Goal: Information Seeking & Learning: Learn about a topic

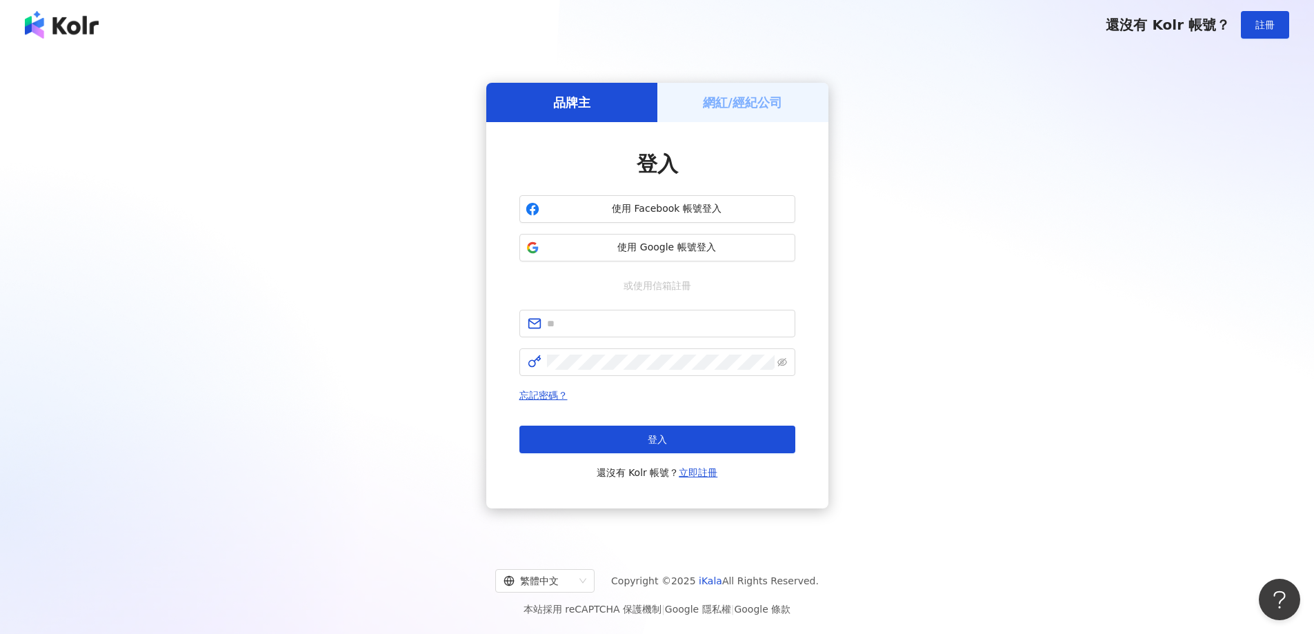
type input "**********"
click button "登入" at bounding box center [658, 440] width 276 height 28
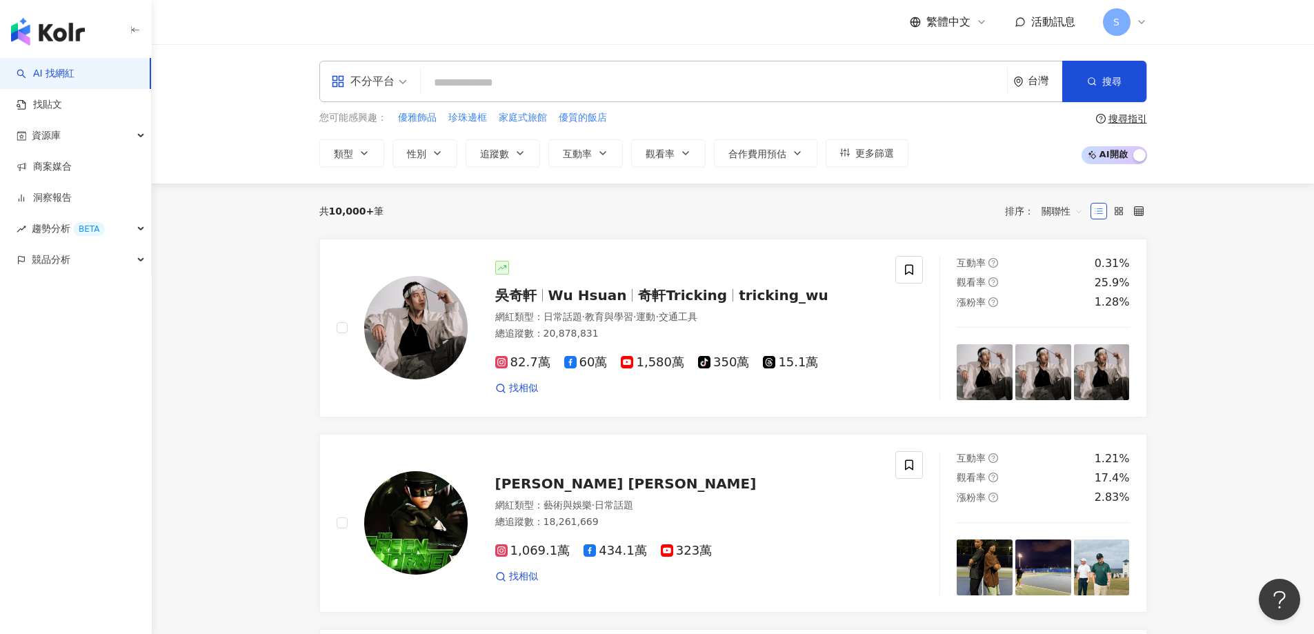
click at [550, 90] on input "search" at bounding box center [713, 83] width 575 height 26
type input "*"
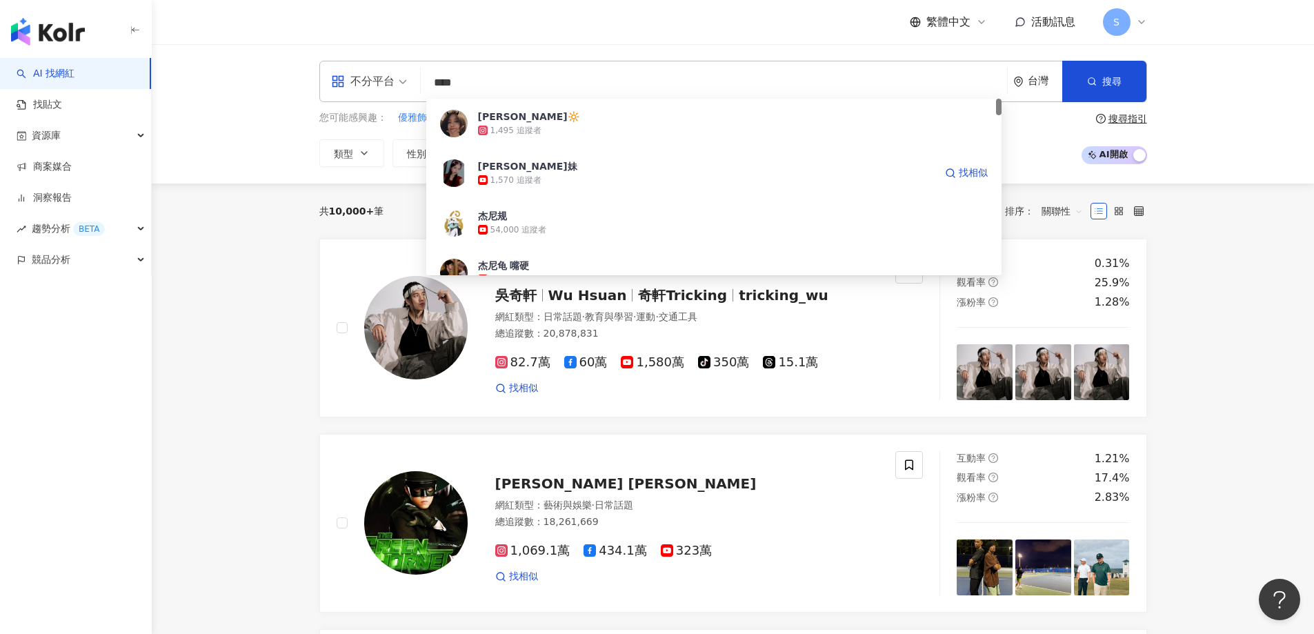
type input "****"
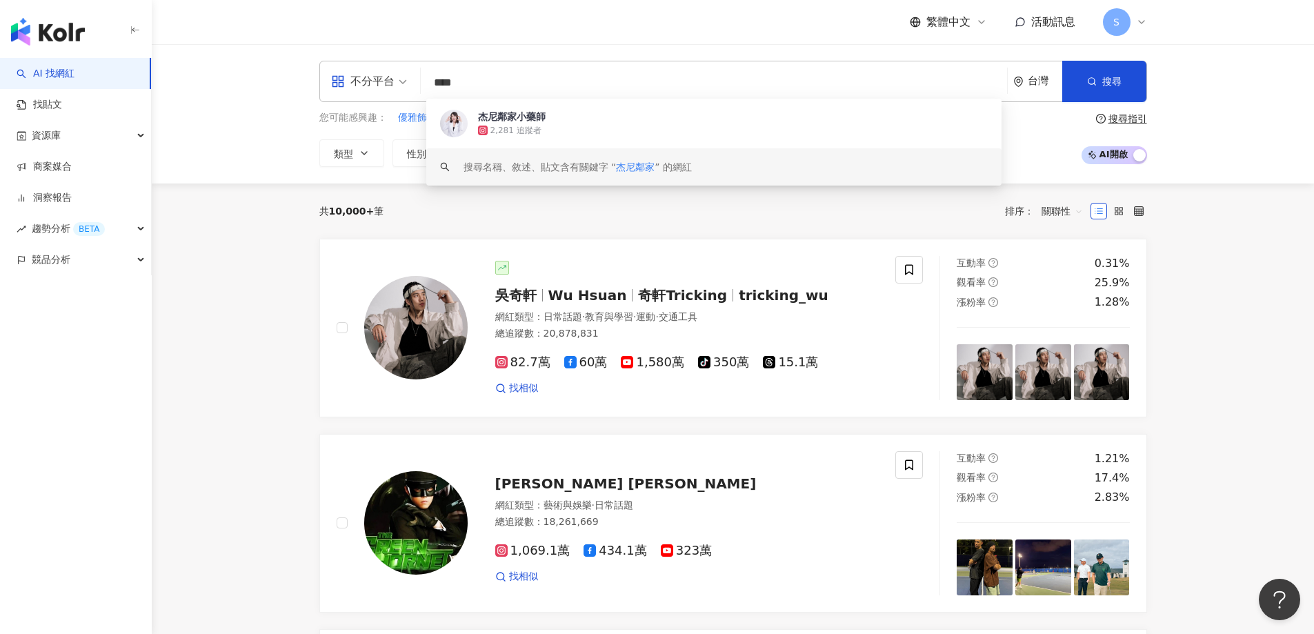
click at [601, 122] on span "杰尼鄰家小藥師" at bounding box center [706, 117] width 457 height 14
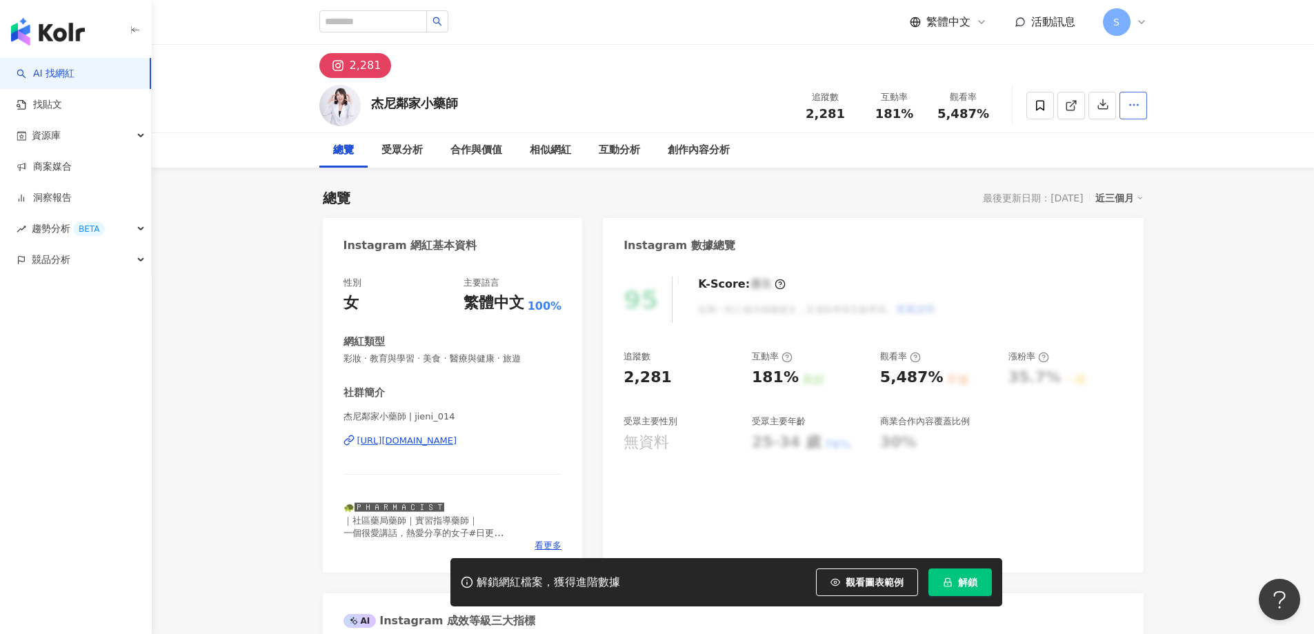
click at [1143, 103] on button "button" at bounding box center [1134, 106] width 28 height 28
click at [1121, 197] on div "近三個月" at bounding box center [1120, 198] width 48 height 18
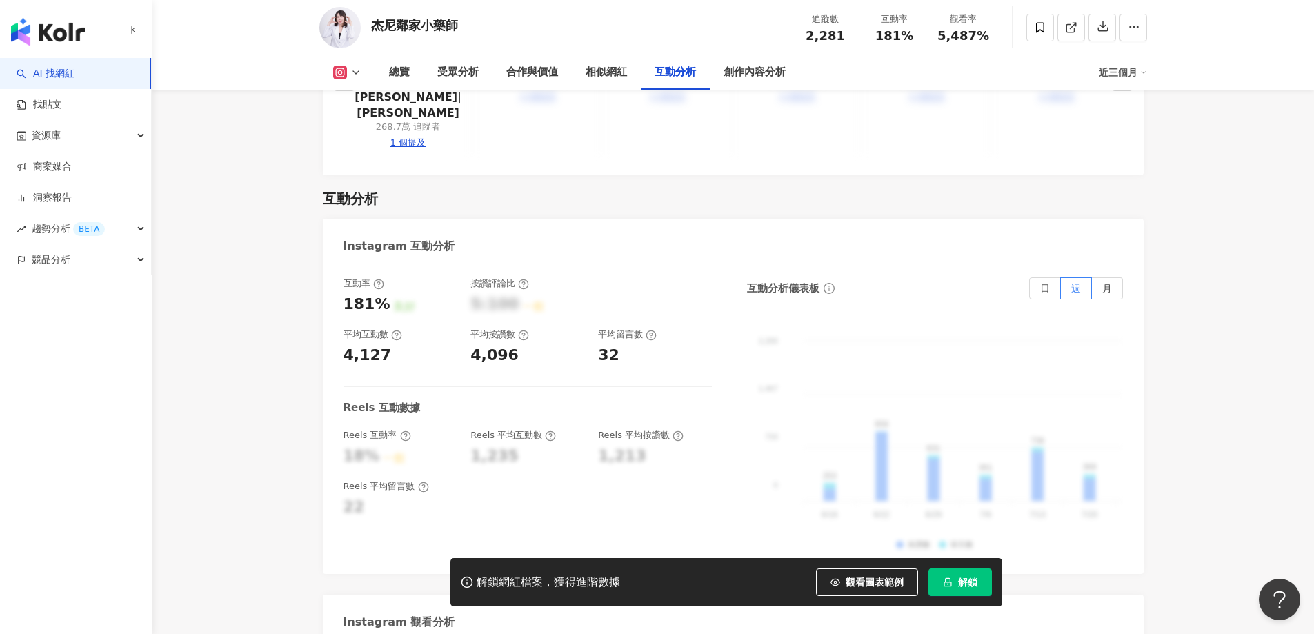
scroll to position [2760, 0]
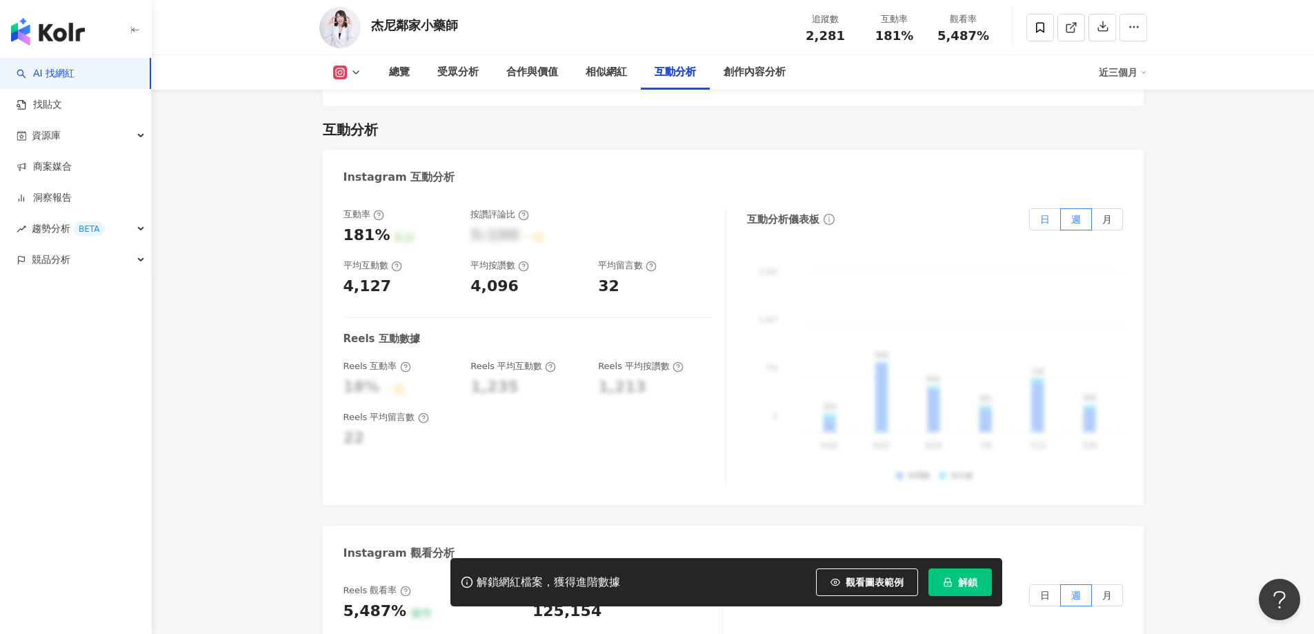
click at [1047, 214] on span "日" at bounding box center [1045, 219] width 10 height 11
click at [1114, 208] on label "月" at bounding box center [1107, 219] width 31 height 22
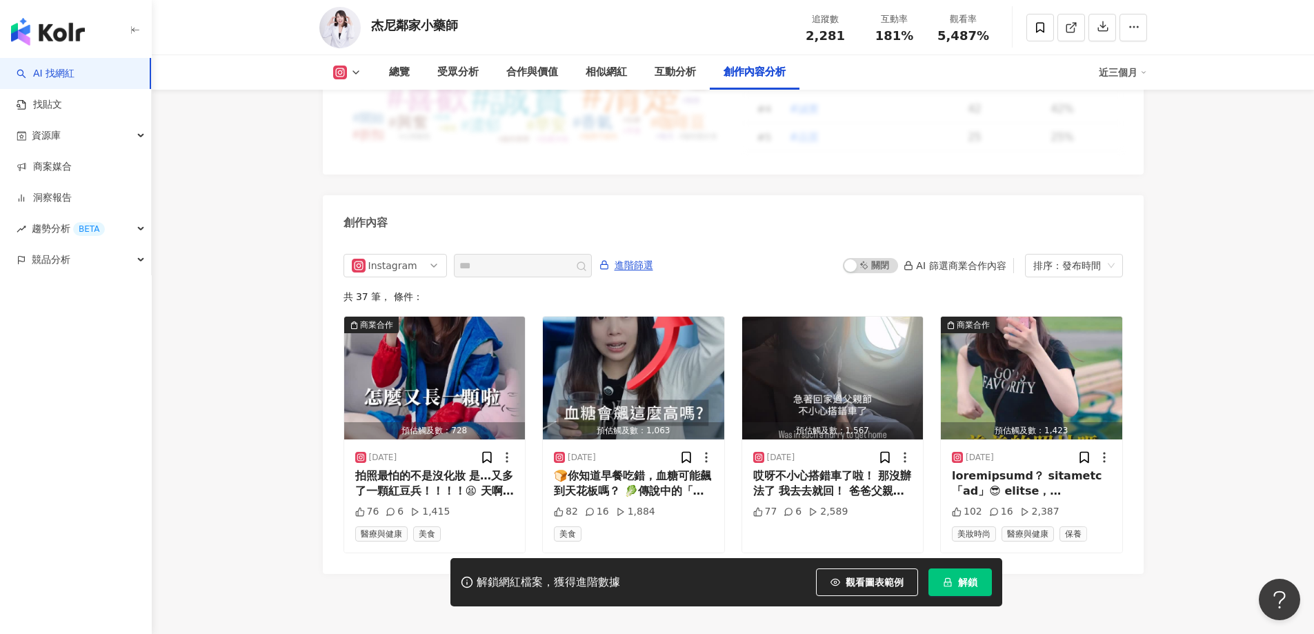
scroll to position [4209, 0]
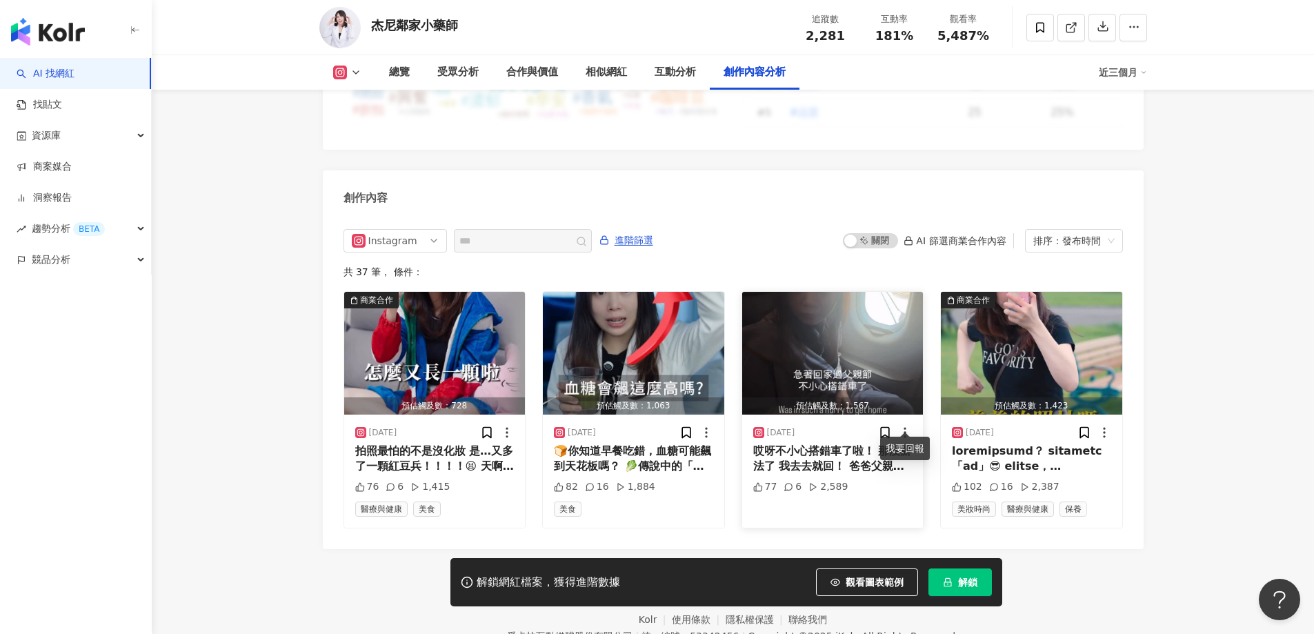
click at [905, 426] on icon at bounding box center [905, 433] width 14 height 14
click at [702, 426] on icon at bounding box center [707, 433] width 14 height 14
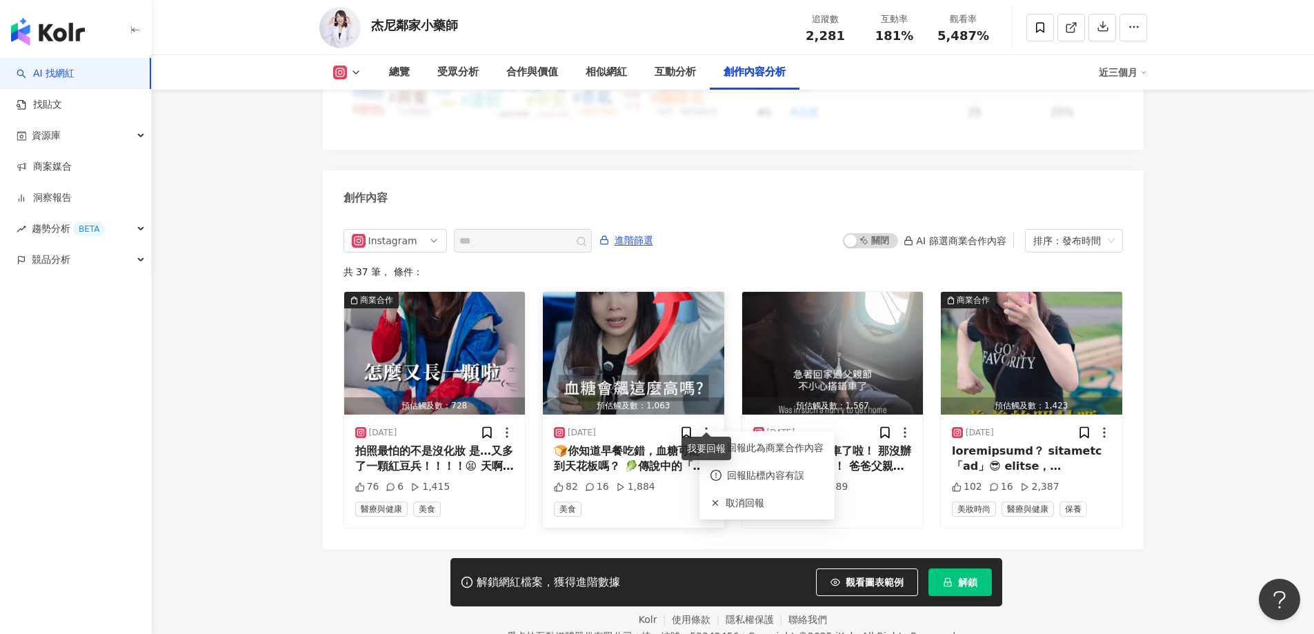
click at [702, 426] on icon at bounding box center [707, 433] width 14 height 14
click at [620, 447] on div "🍞你知道早餐吃錯，血糖可能飆到天花板嗎？ 🥬傳說中的「綠拿鐵」竟然能幫助穩定血糖？！ 想學會 正確喝、自己做，就別錯過這場直播！ 📅 8/15 [PERSON…" at bounding box center [633, 459] width 159 height 31
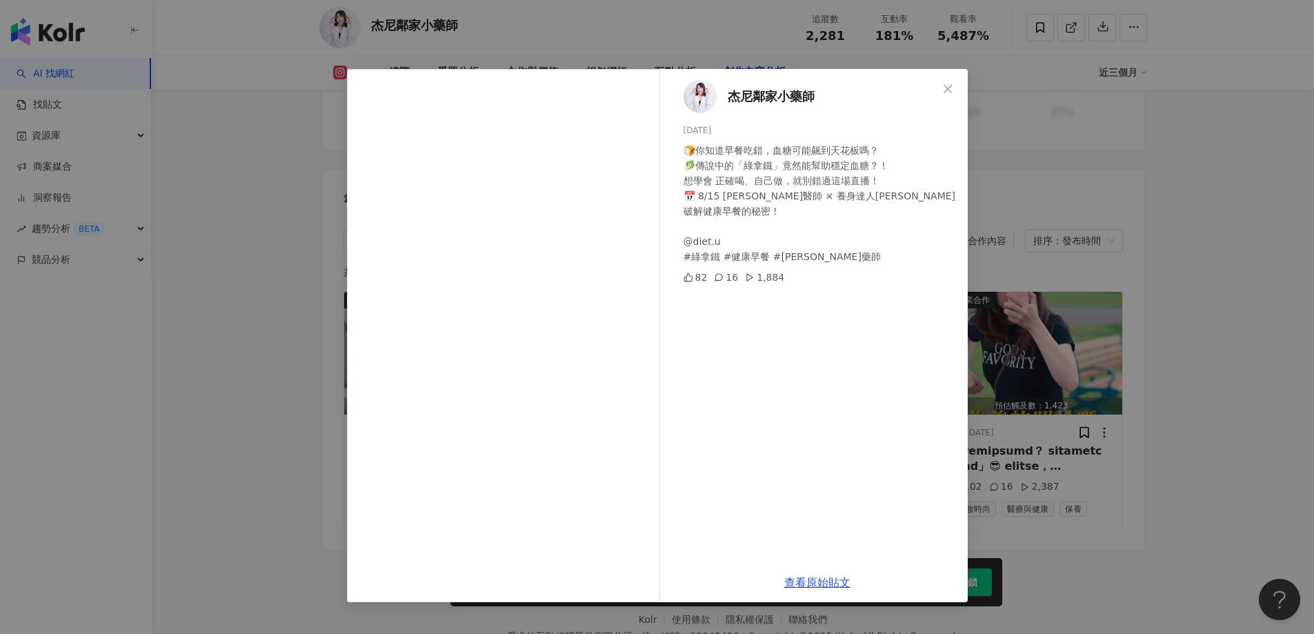
scroll to position [4266, 0]
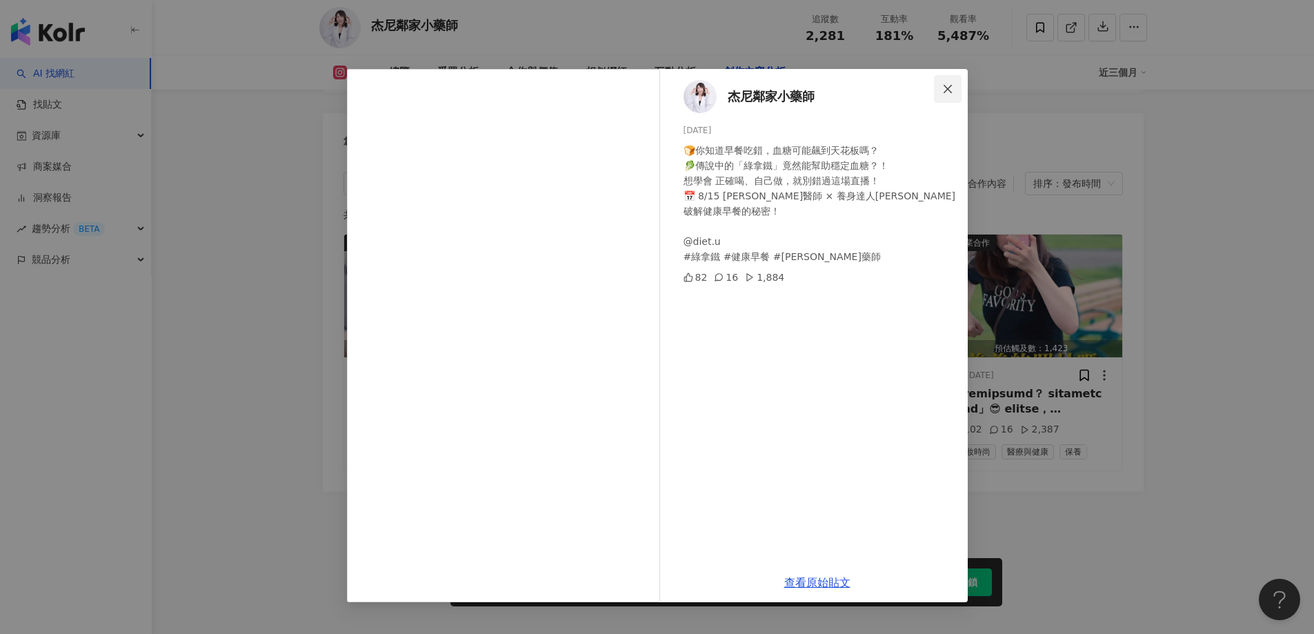
click at [952, 83] on icon "close" at bounding box center [948, 88] width 11 height 11
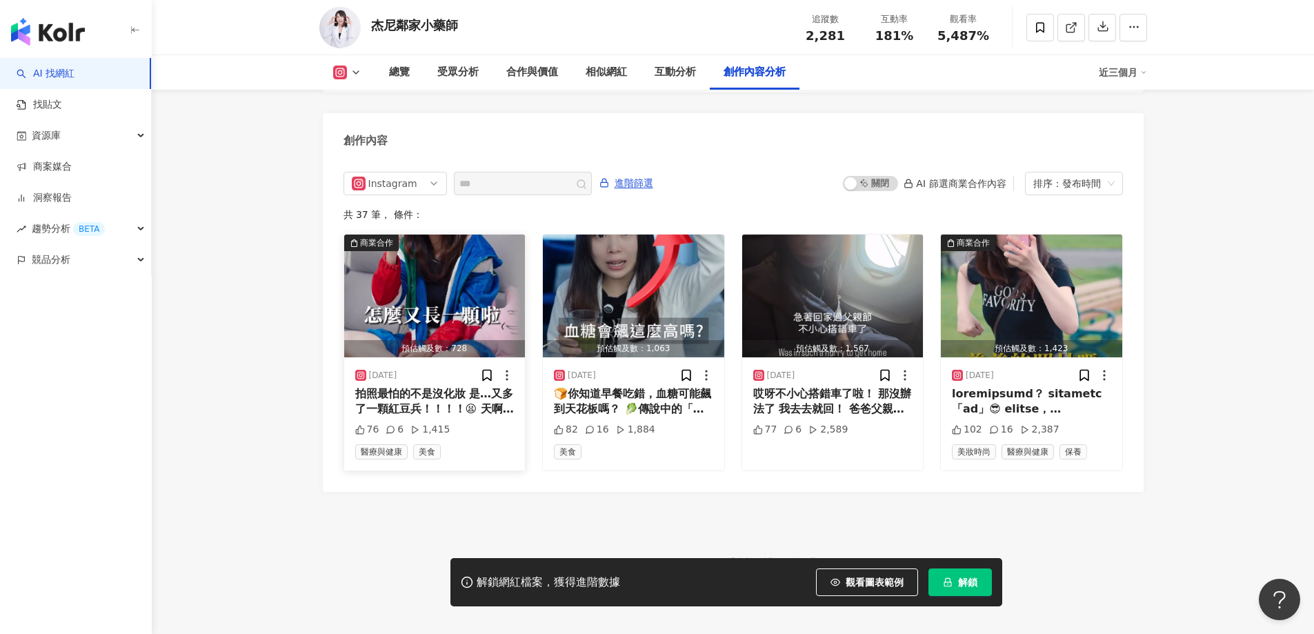
click at [491, 428] on div "[DATE] 拍照最怕的不是沒化妝 是…又多了一顆紅豆兵！！！！😫 天啊~怎麼會這麼難纏 其實有可能不只是清潔問題 快試試看從體內調理開始吧！ 像杰尼最近開始…" at bounding box center [434, 413] width 181 height 113
click at [457, 393] on div "拍照最怕的不是沒化妝 是…又多了一顆紅豆兵！！！！😫 天啊~怎麼會這麼難纏 其實有可能不只是清潔問題 快試試看從體內調理開始吧！ 像杰尼最近開始吃 👉 BHK…" at bounding box center [434, 401] width 159 height 31
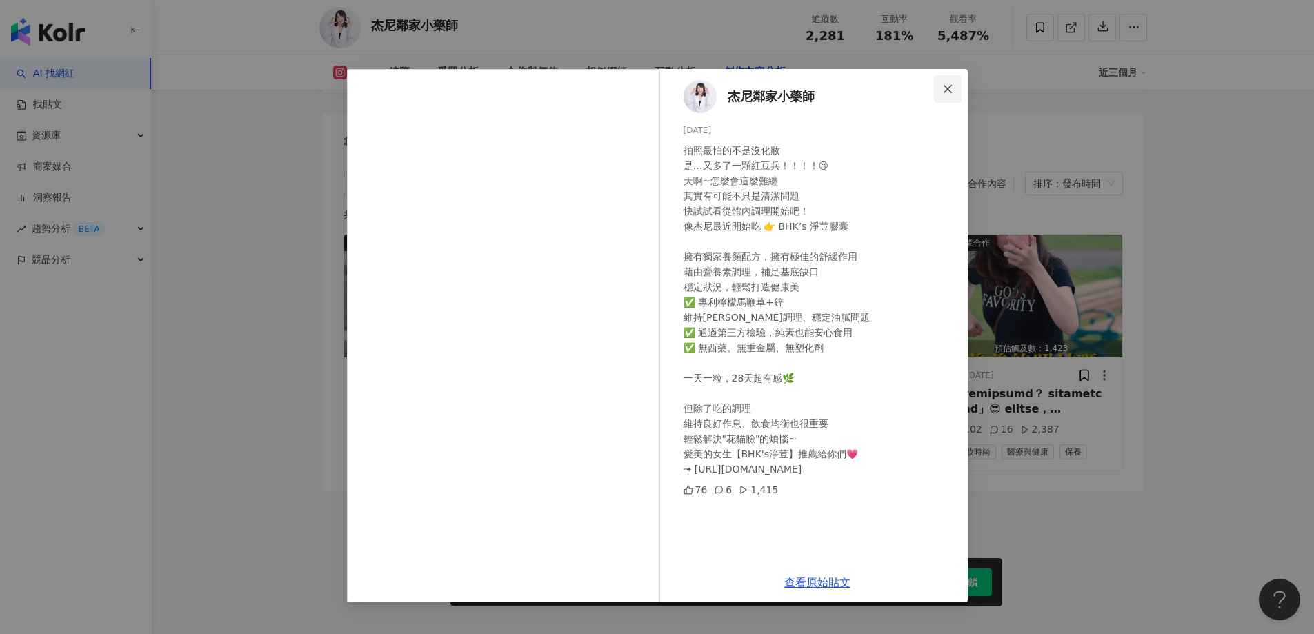
click at [949, 92] on icon "close" at bounding box center [948, 88] width 11 height 11
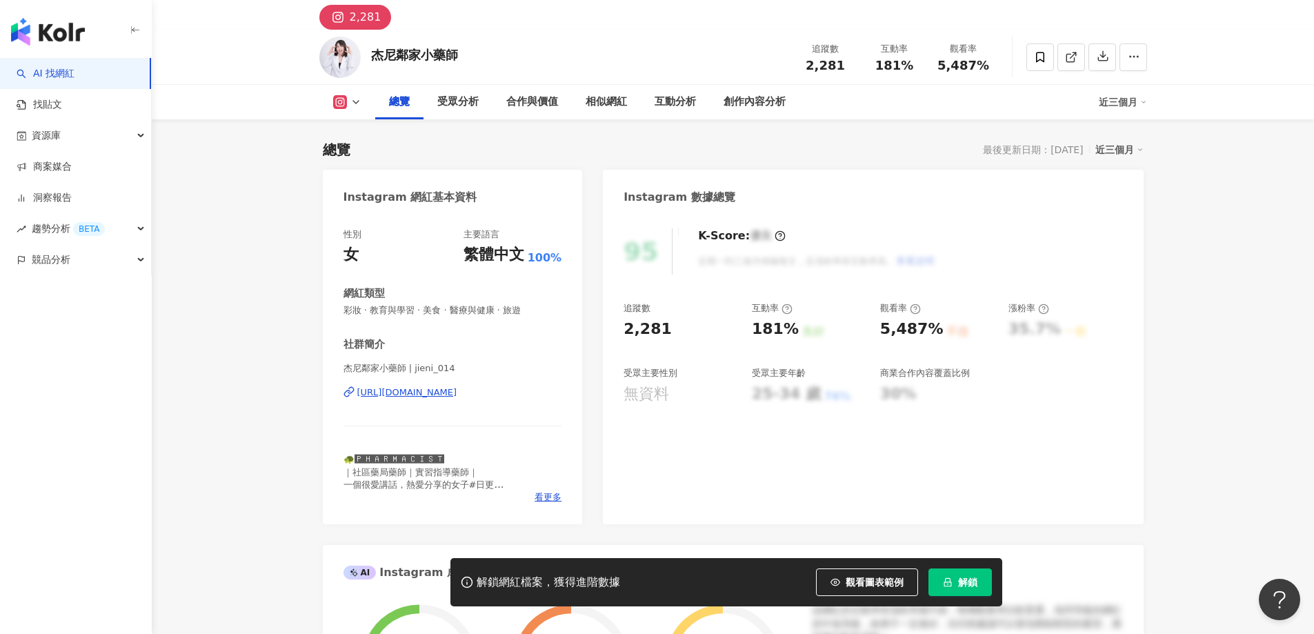
scroll to position [0, 0]
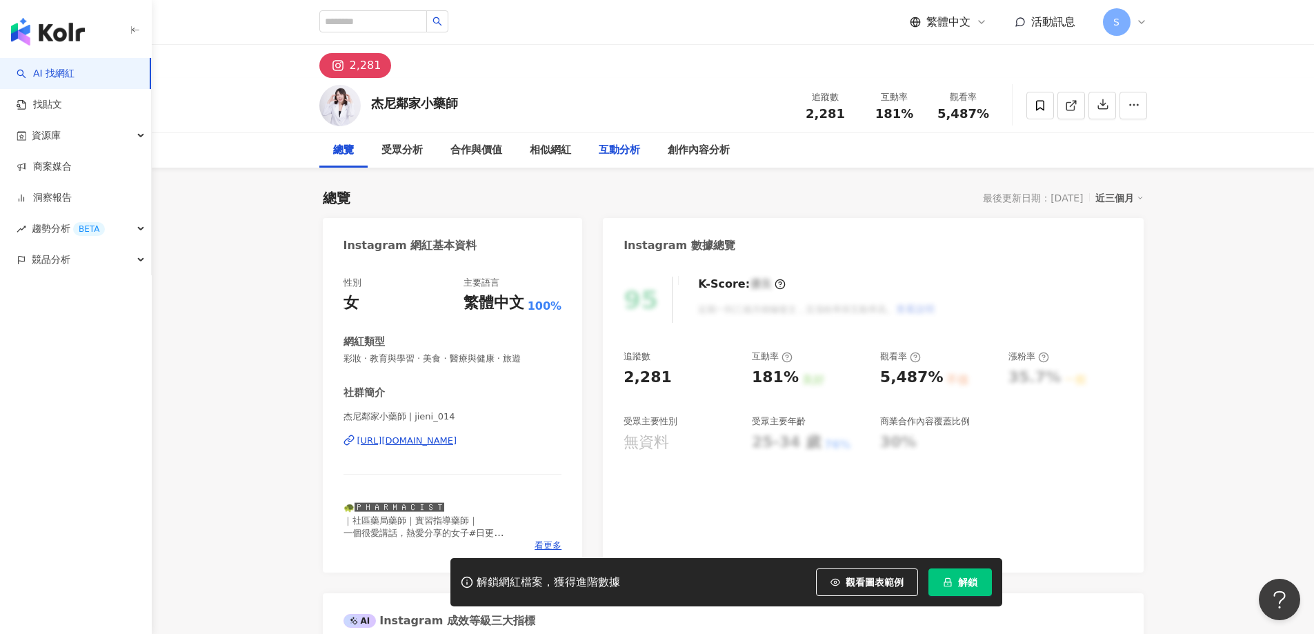
click at [623, 152] on div "互動分析" at bounding box center [619, 150] width 41 height 17
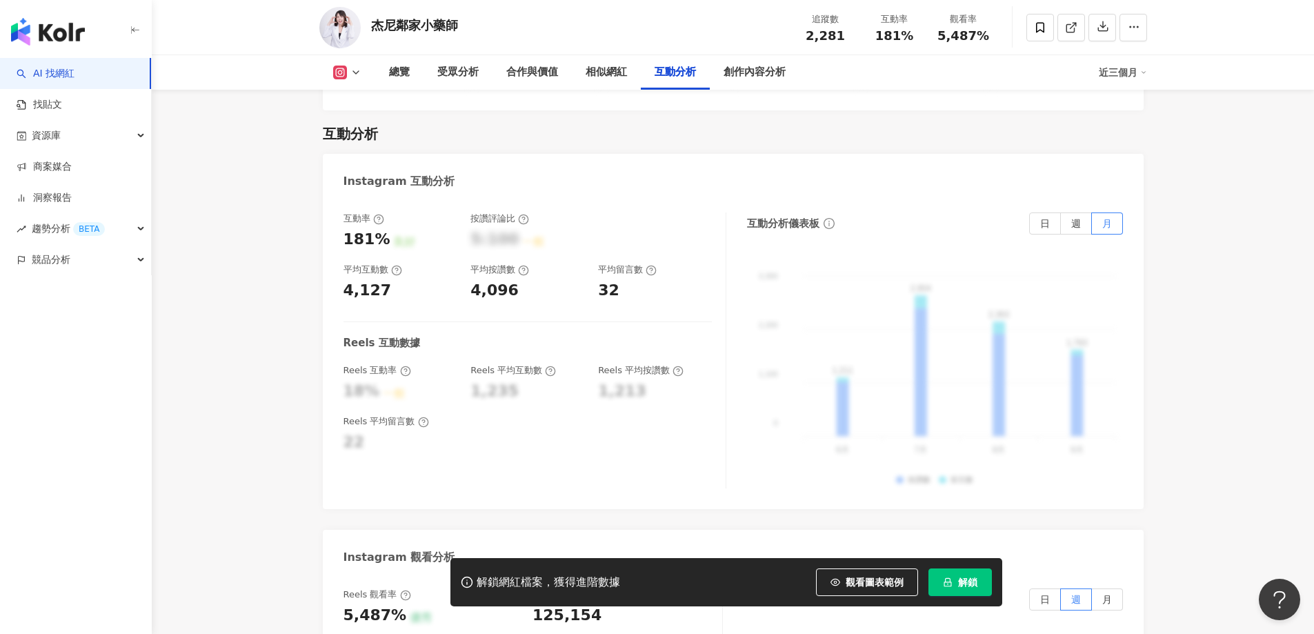
click at [983, 575] on button "解鎖" at bounding box center [960, 583] width 63 height 28
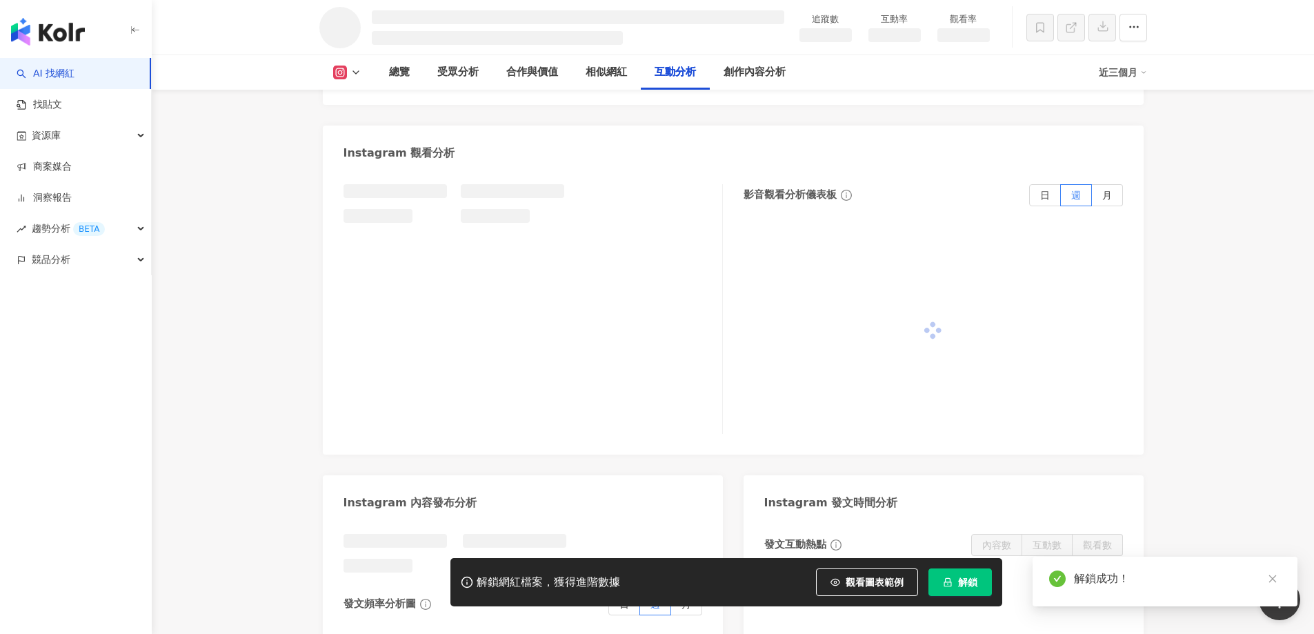
scroll to position [2387, 0]
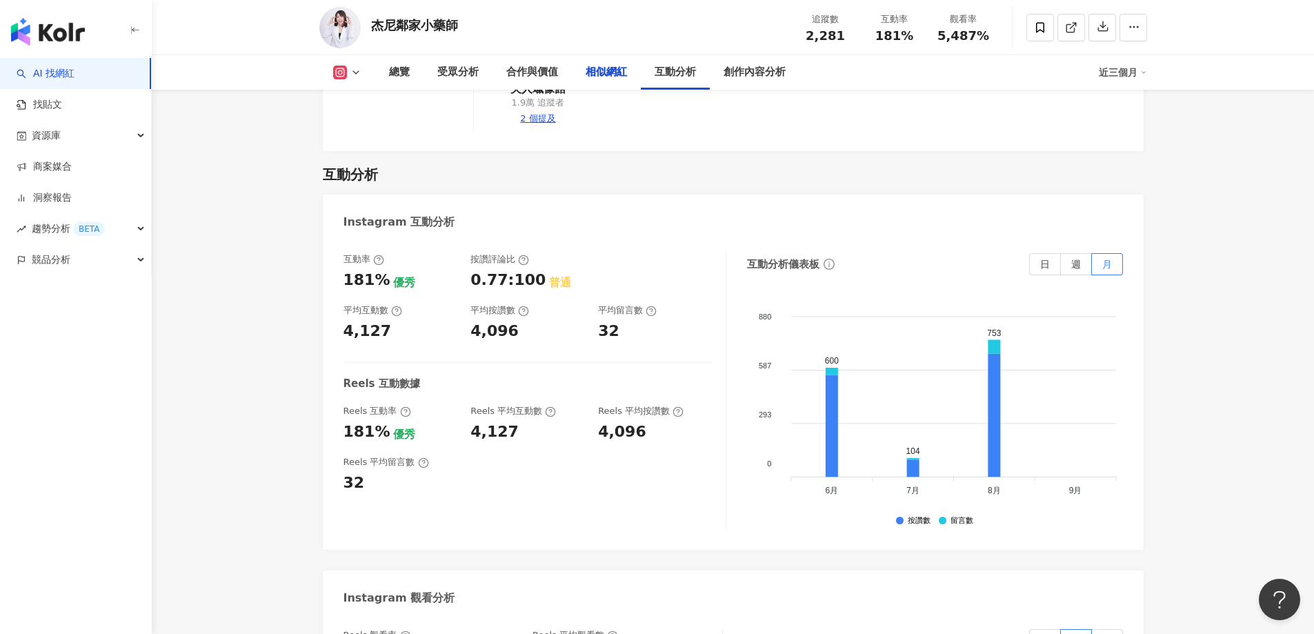
scroll to position [2607, 0]
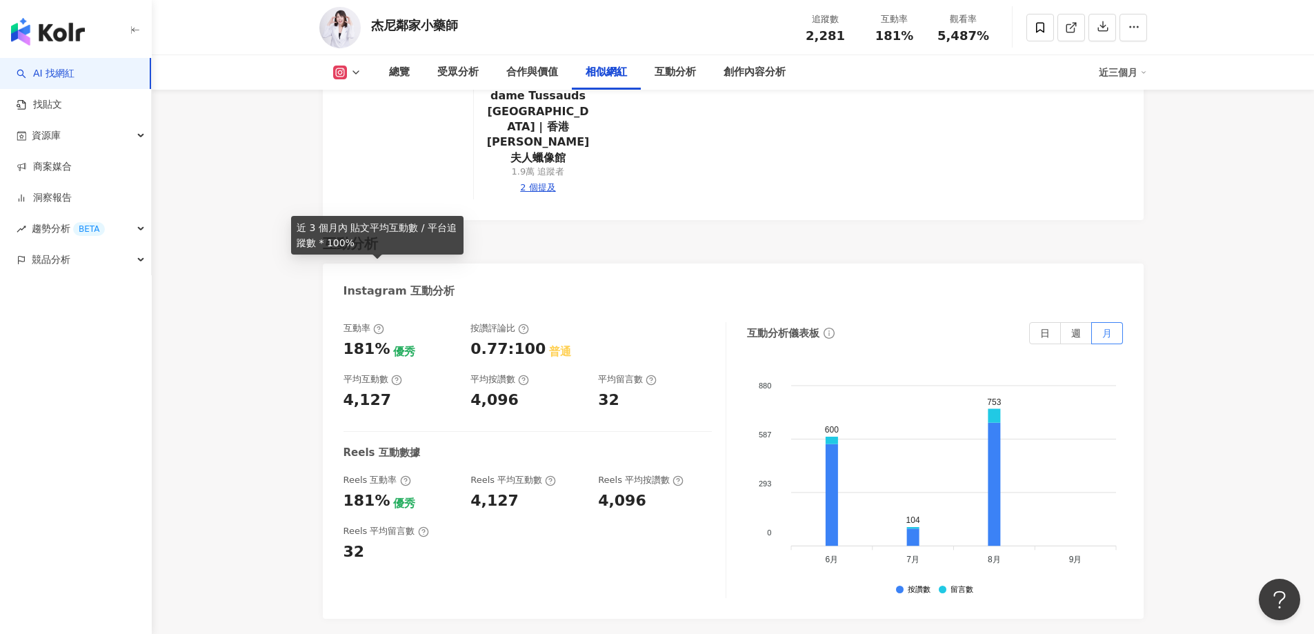
click at [380, 324] on icon at bounding box center [378, 329] width 11 height 11
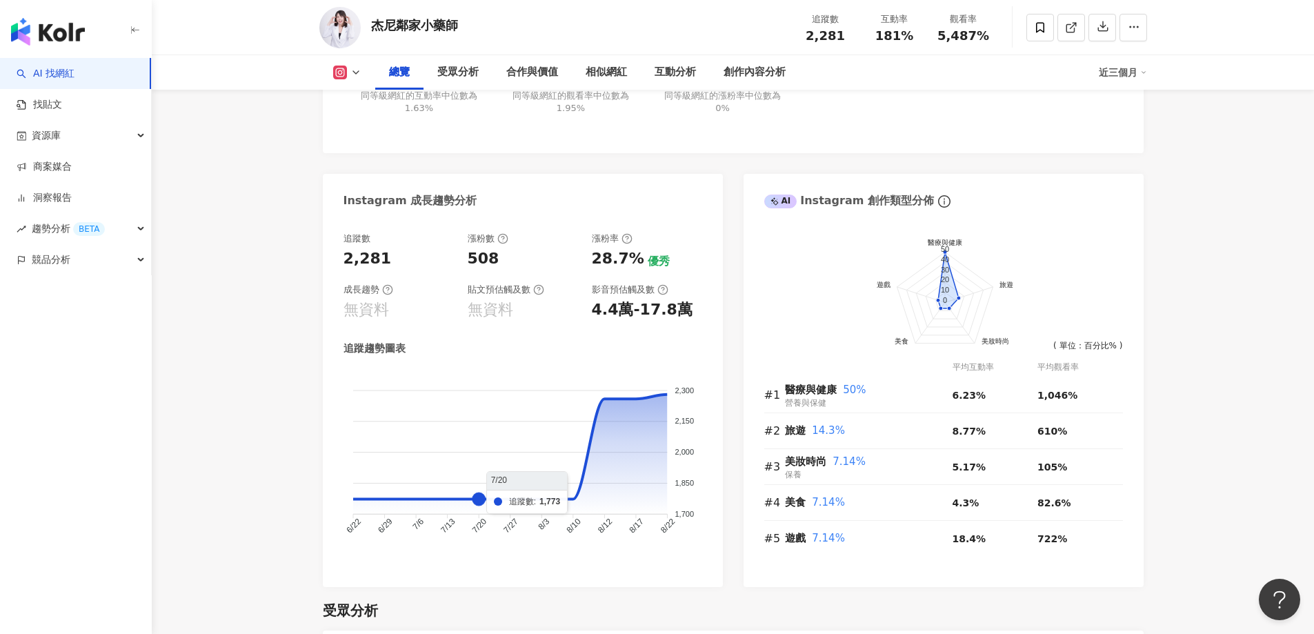
scroll to position [468, 0]
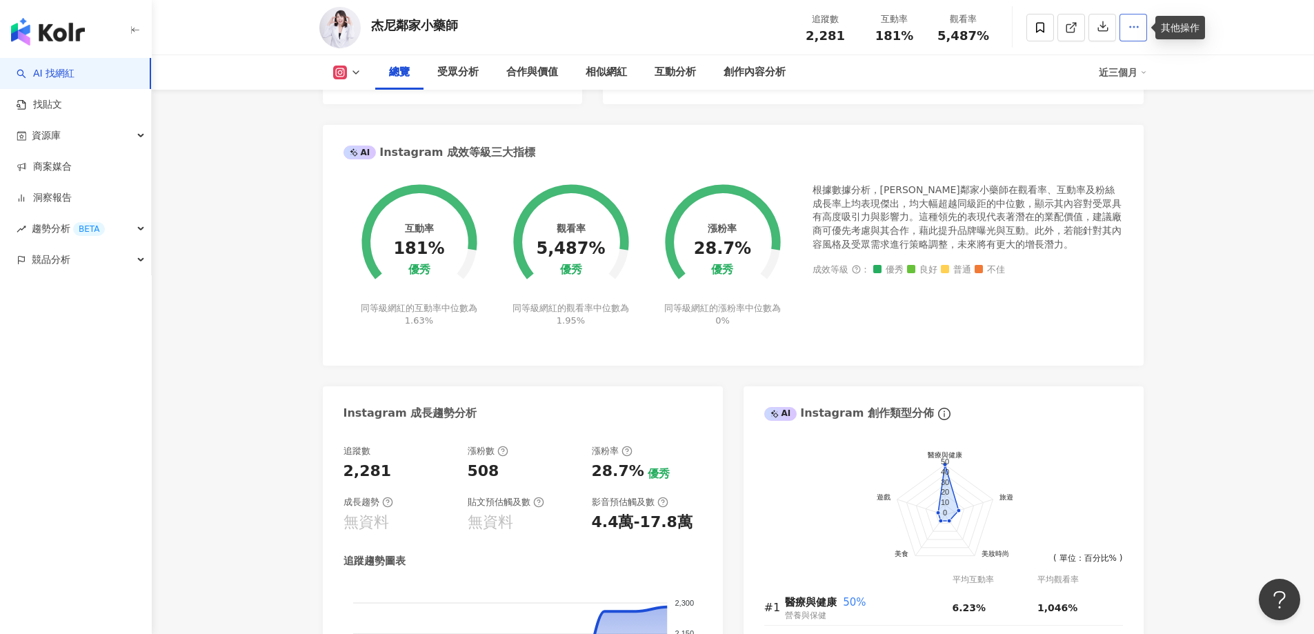
click at [1136, 31] on icon "button" at bounding box center [1134, 27] width 12 height 12
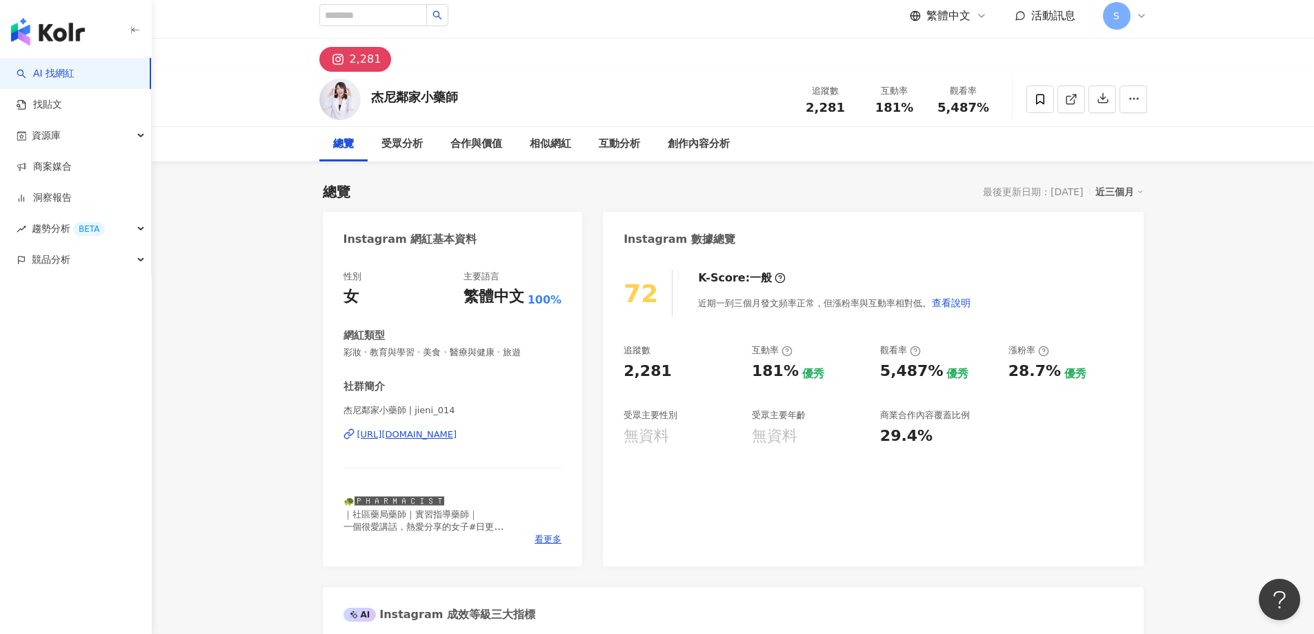
scroll to position [0, 0]
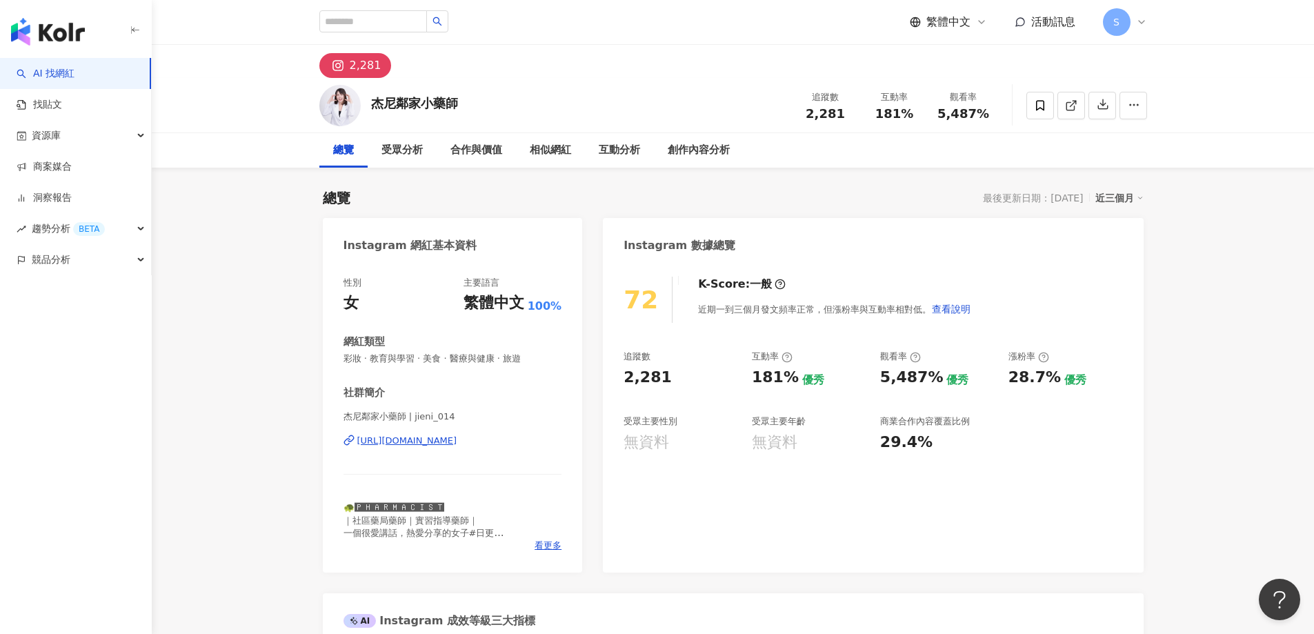
click at [1125, 200] on div "近三個月" at bounding box center [1120, 198] width 48 height 18
click at [1132, 248] on link "近六個月" at bounding box center [1126, 253] width 39 height 15
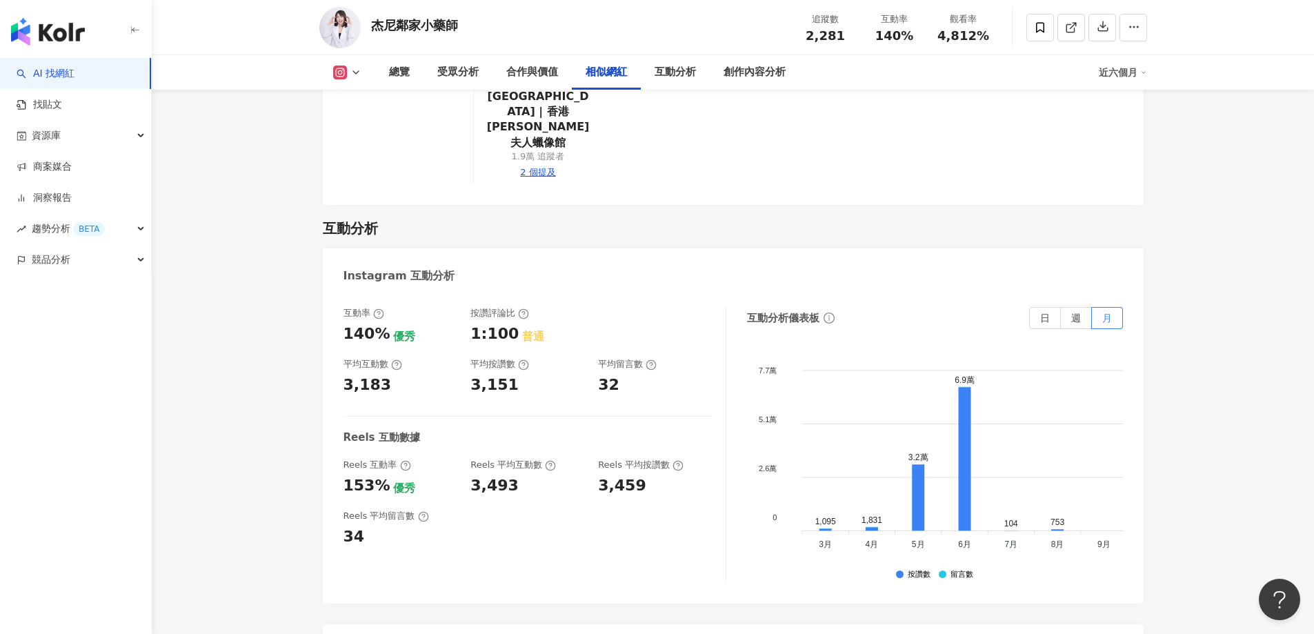
scroll to position [2760, 0]
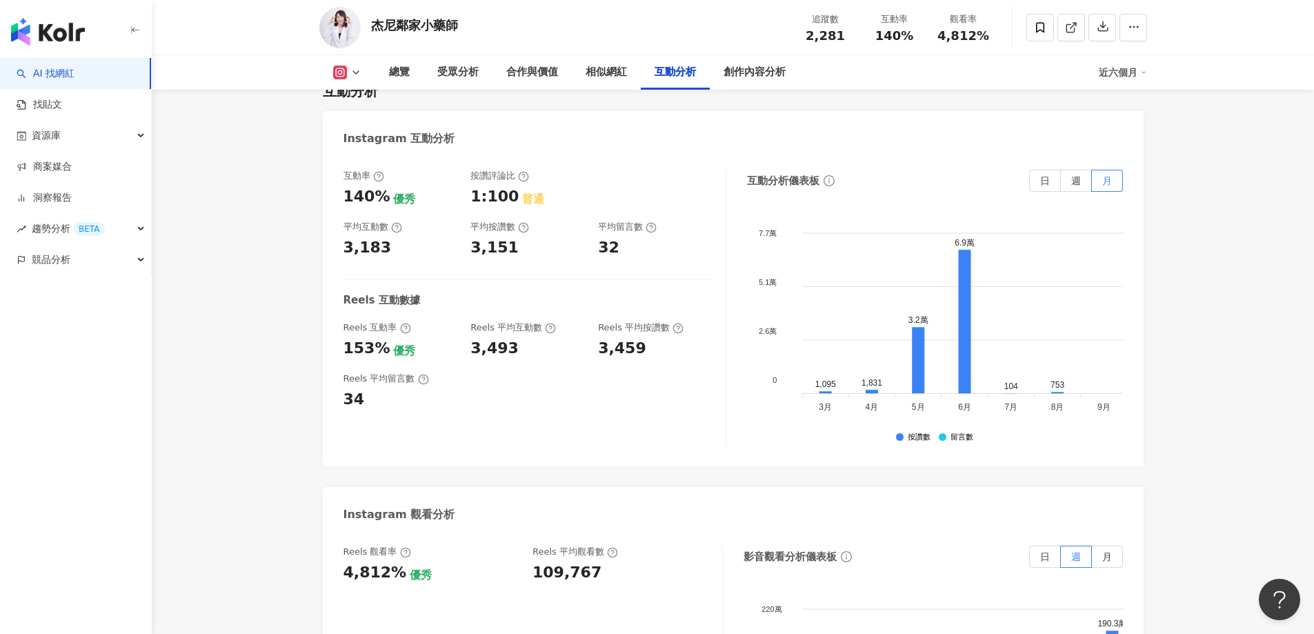
click at [1138, 80] on div "近六個月" at bounding box center [1123, 72] width 48 height 22
click at [1118, 102] on link "近三個月" at bounding box center [1129, 102] width 39 height 15
